Goal: Entertainment & Leisure: Browse casually

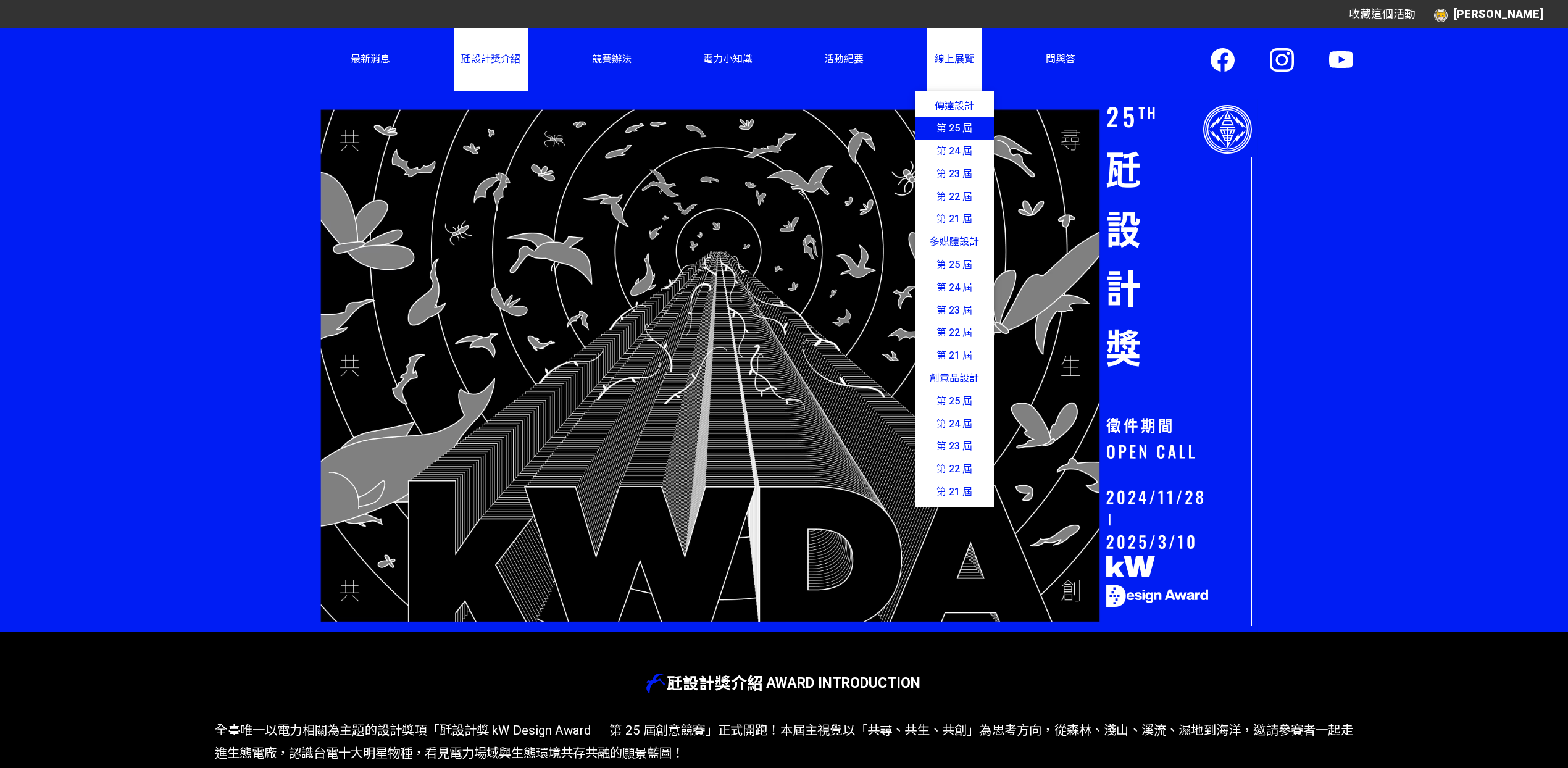
click at [959, 138] on link "第 25 屆" at bounding box center [954, 129] width 79 height 23
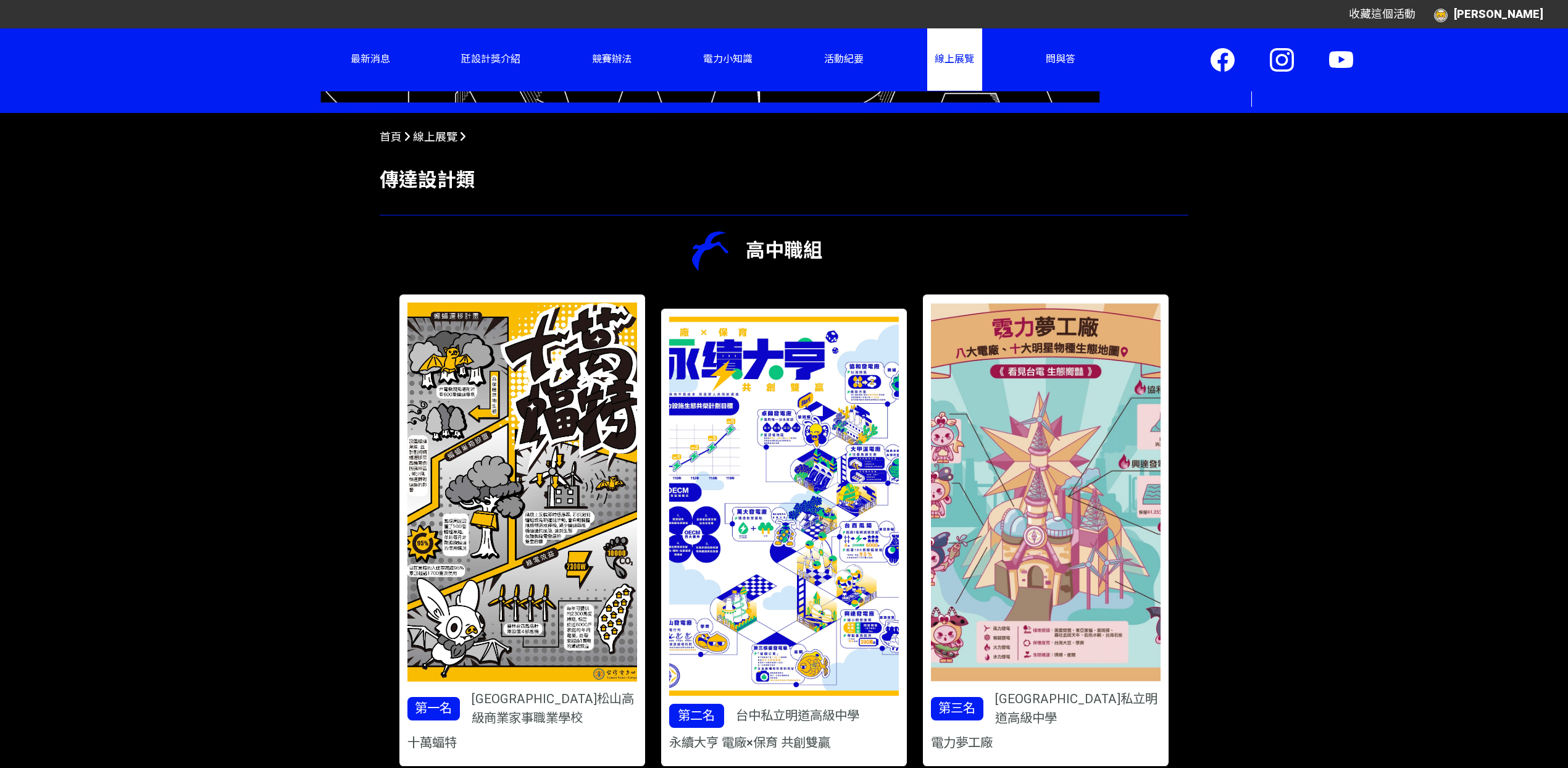
scroll to position [549, 0]
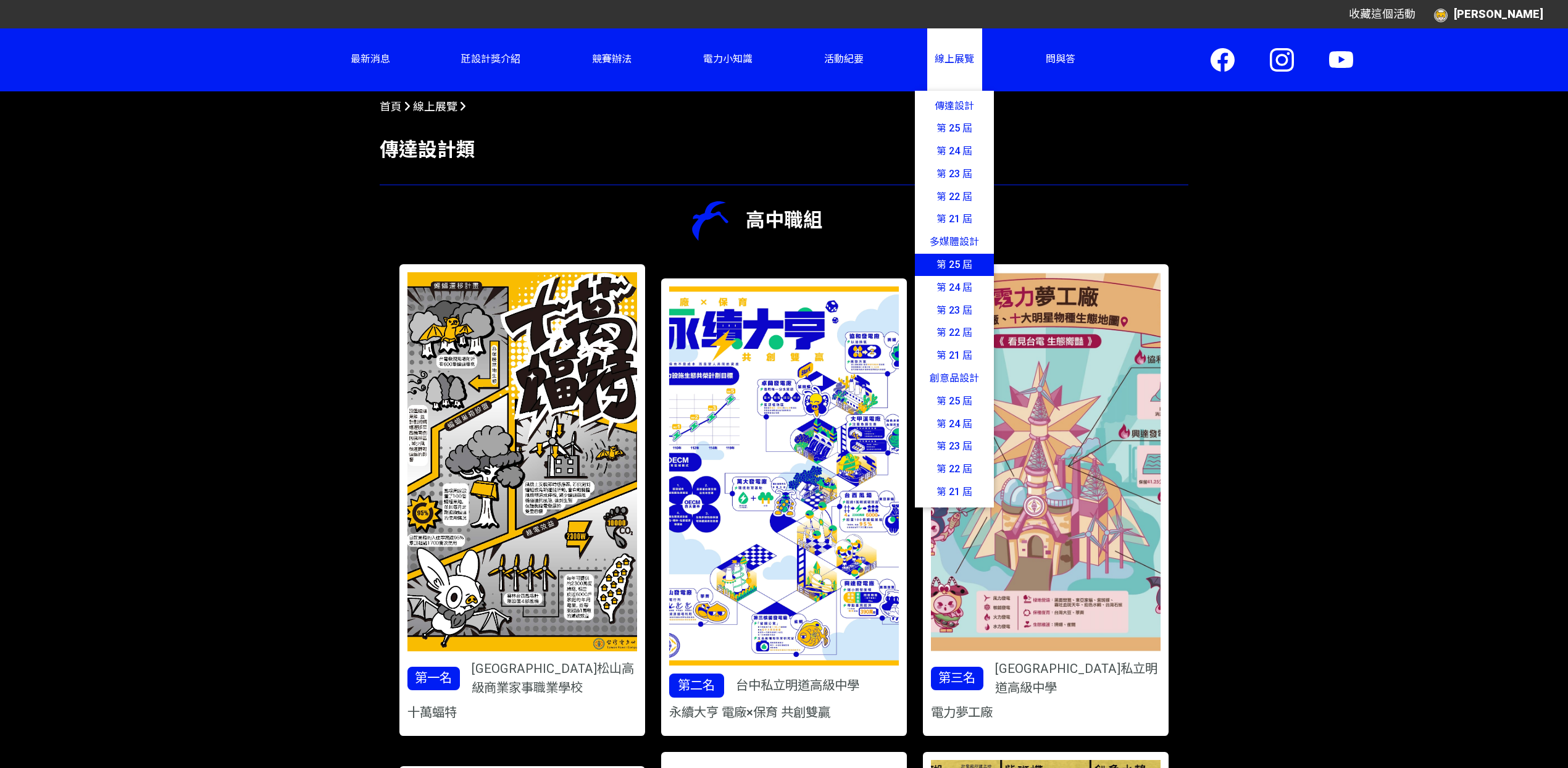
click at [973, 267] on link "第 25 屆" at bounding box center [954, 266] width 79 height 23
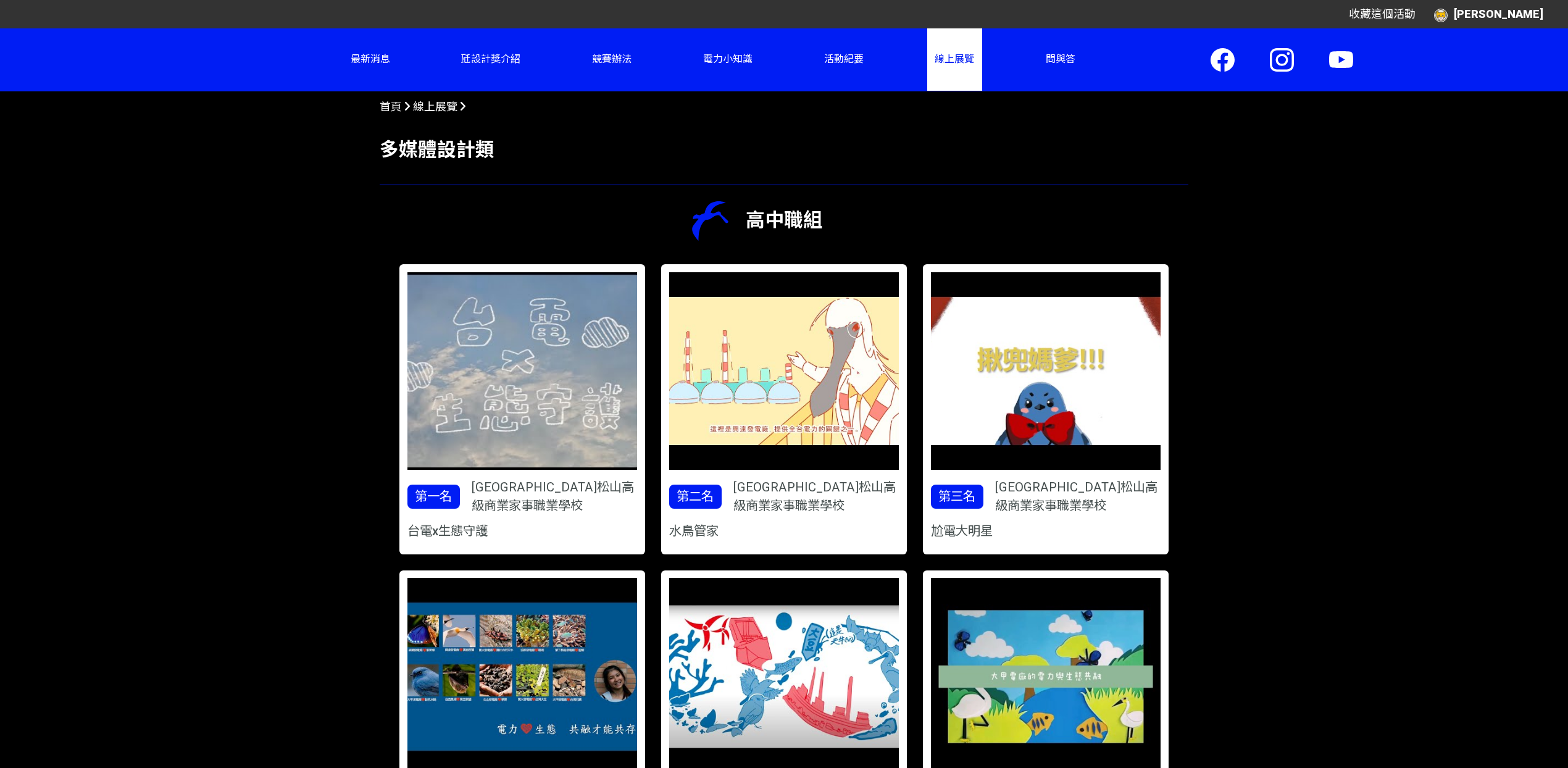
click at [592, 354] on img at bounding box center [523, 371] width 299 height 257
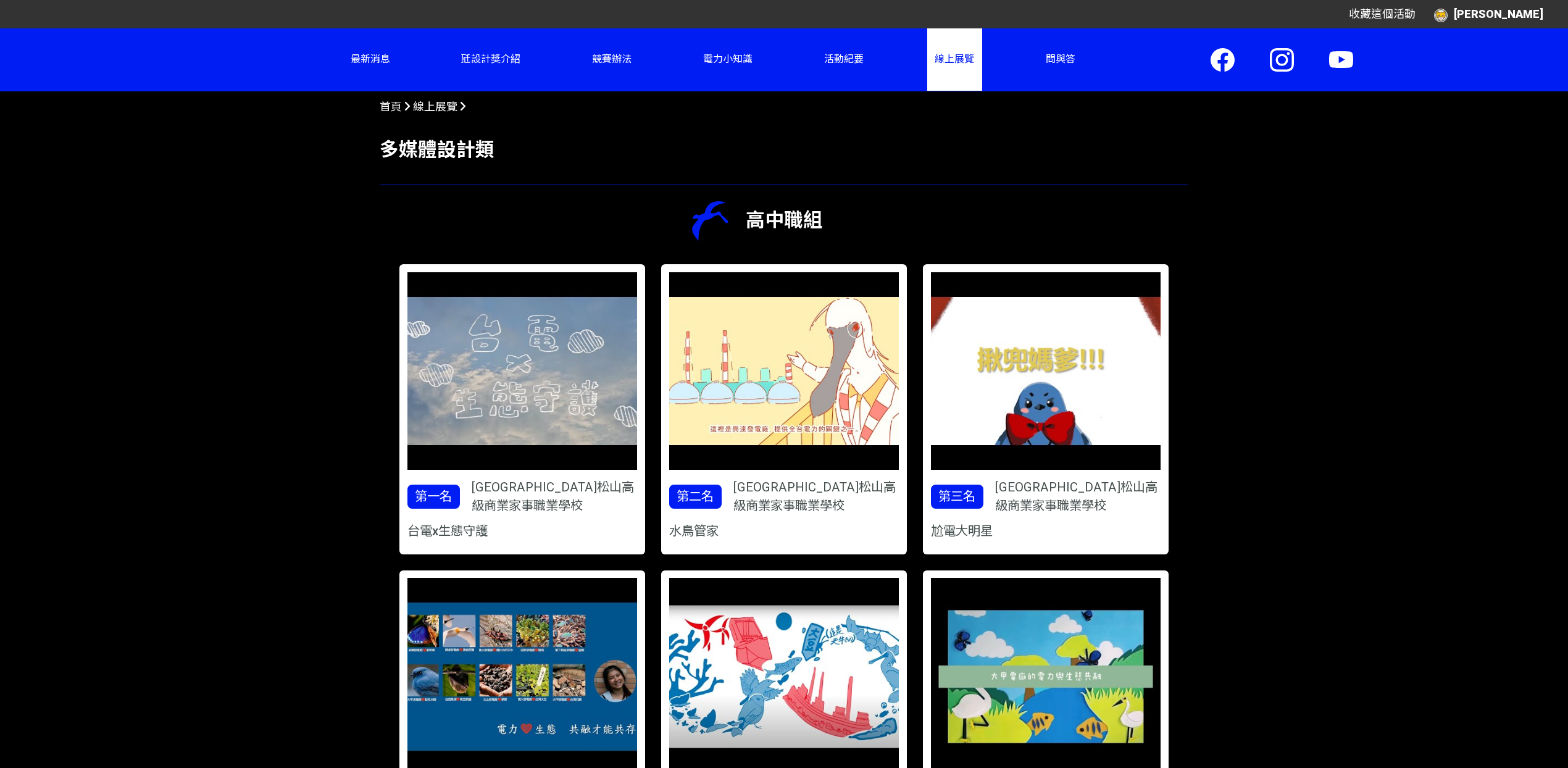
scroll to position [825, 0]
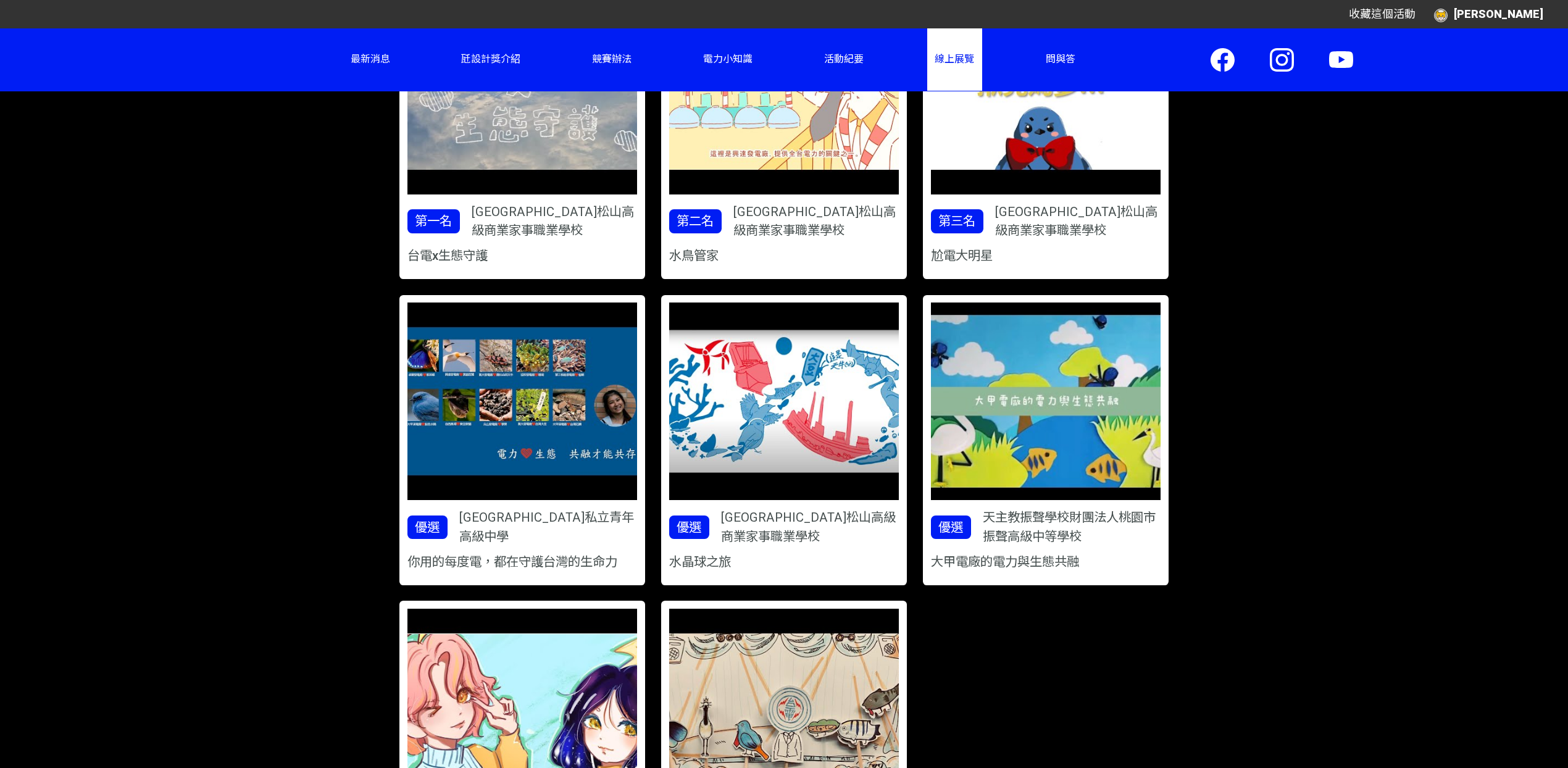
click at [1091, 435] on img at bounding box center [1046, 401] width 299 height 257
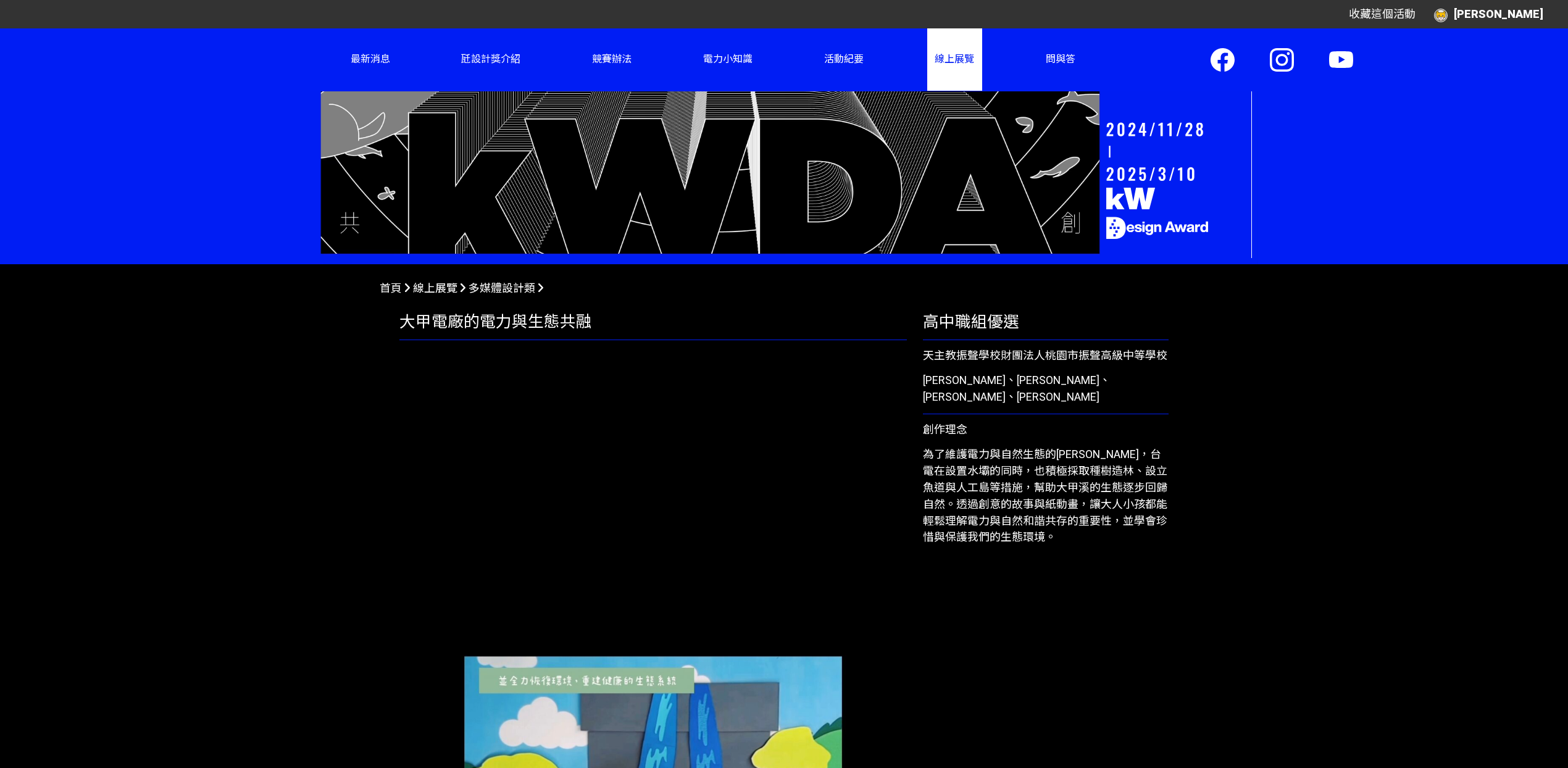
scroll to position [453, 0]
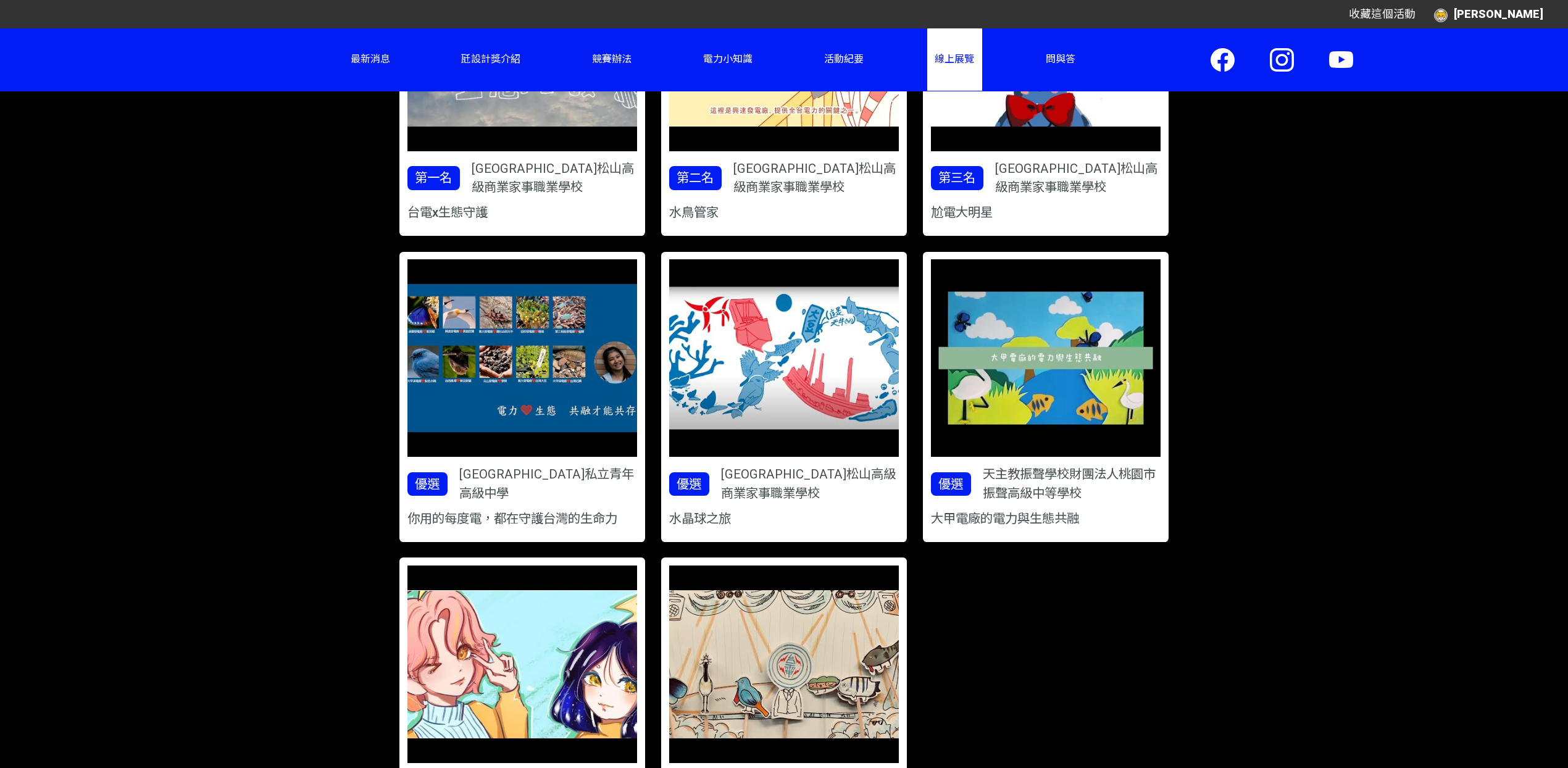
scroll to position [954, 0]
